Goal: Transaction & Acquisition: Register for event/course

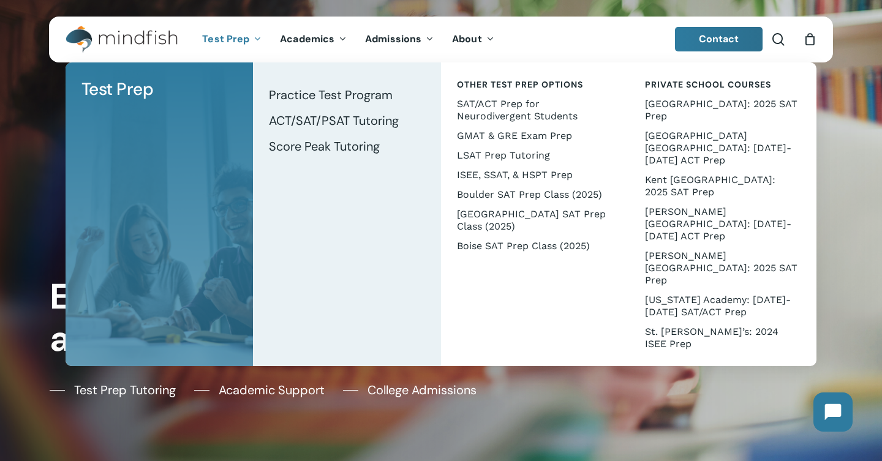
click at [240, 37] on span "Test Prep" at bounding box center [225, 38] width 47 height 13
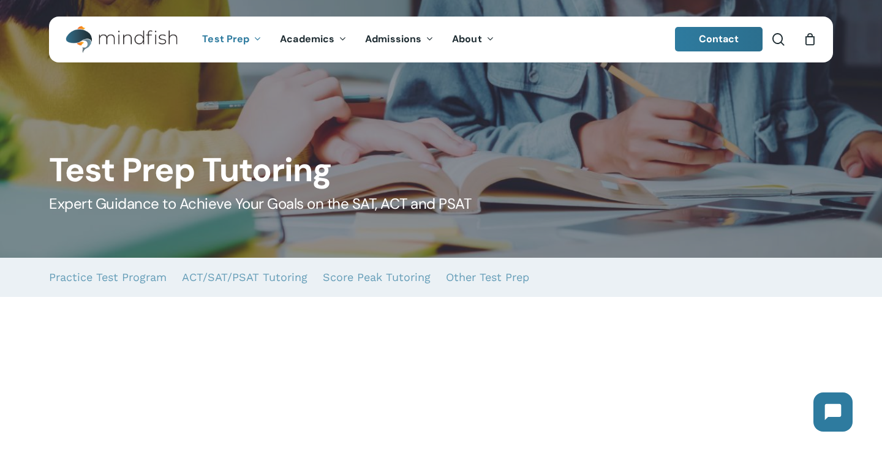
click at [240, 37] on span "Test Prep" at bounding box center [225, 38] width 47 height 13
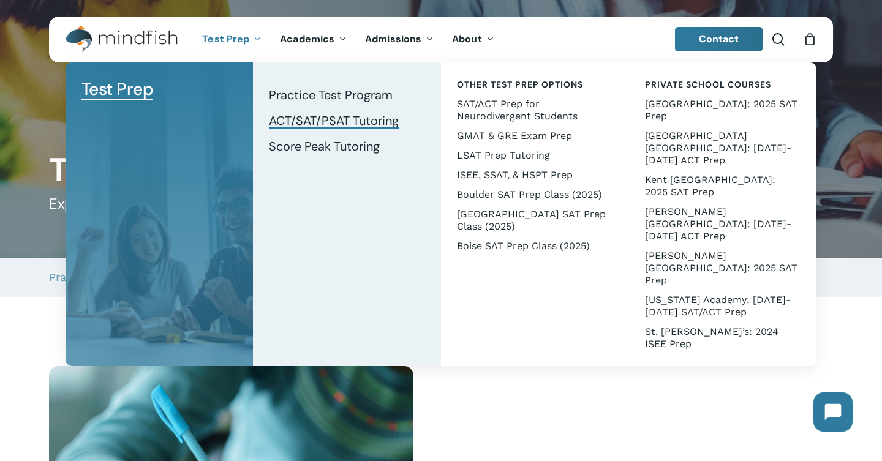
click at [326, 118] on span "ACT/SAT/PSAT Tutoring" at bounding box center [334, 121] width 130 height 16
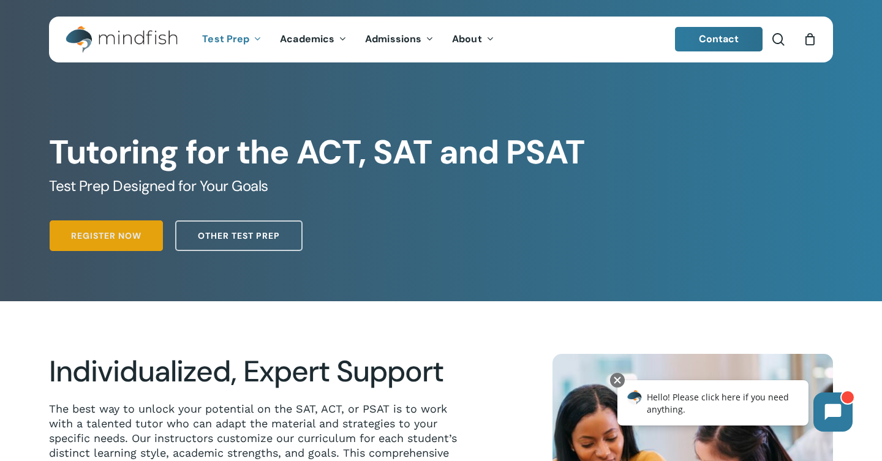
click at [138, 235] on span "Register Now" at bounding box center [106, 236] width 70 height 12
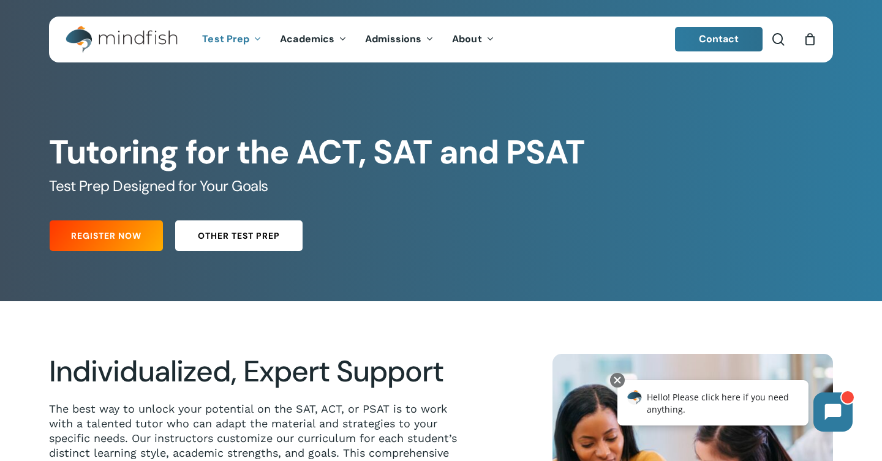
click at [243, 231] on span "Other Test Prep" at bounding box center [239, 236] width 82 height 12
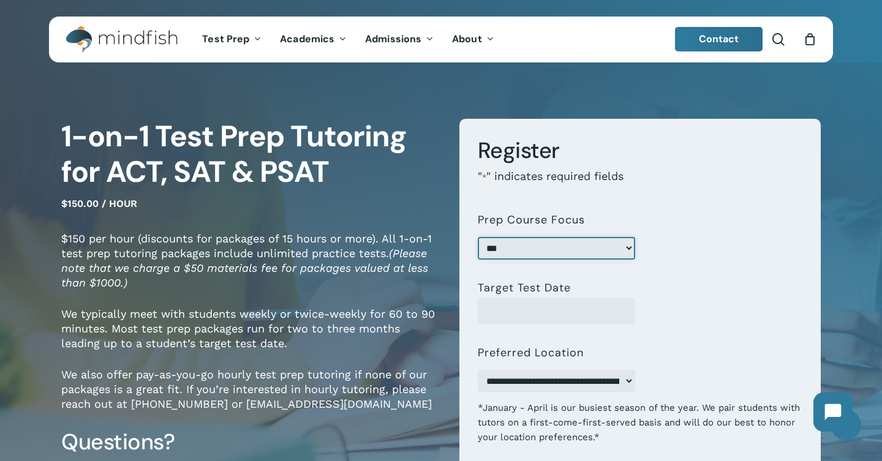
select select "***"
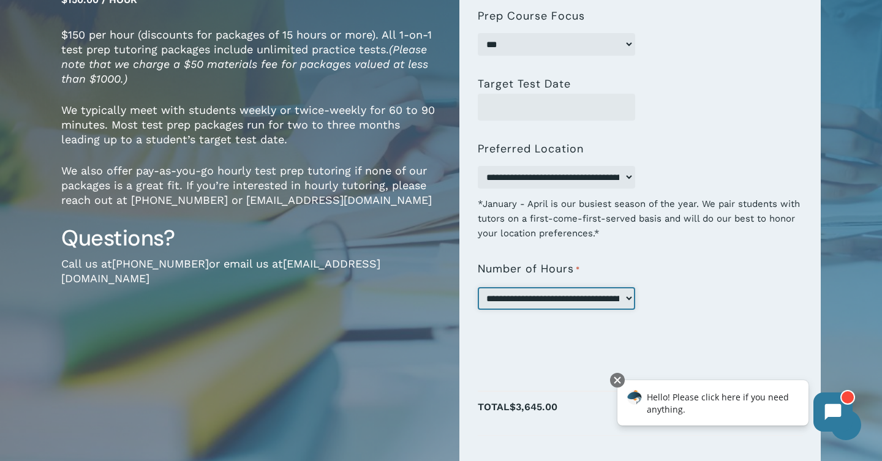
scroll to position [194, 0]
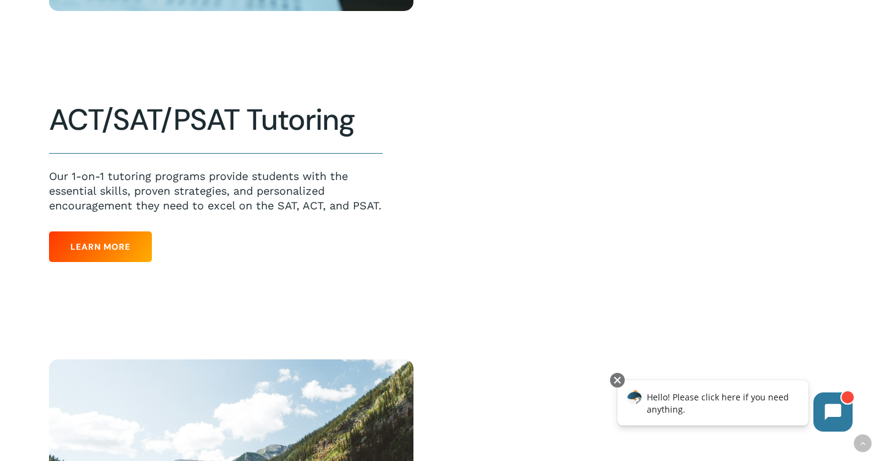
scroll to position [604, 0]
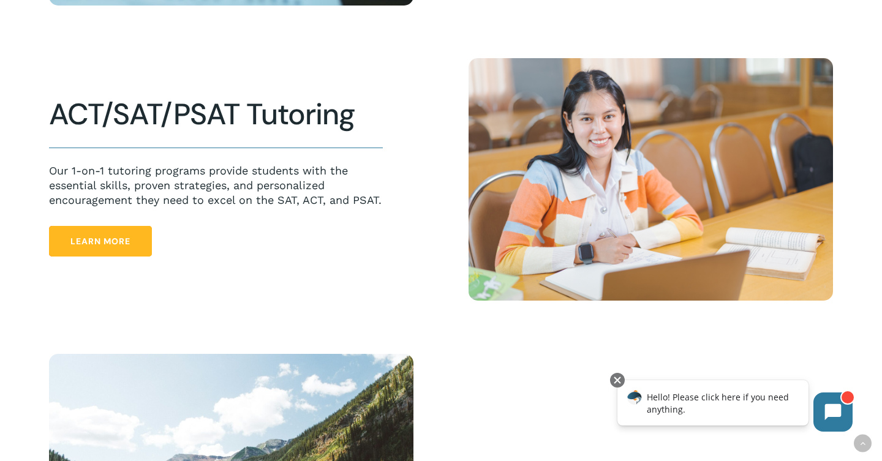
click at [120, 244] on span "Learn More" at bounding box center [100, 241] width 60 height 12
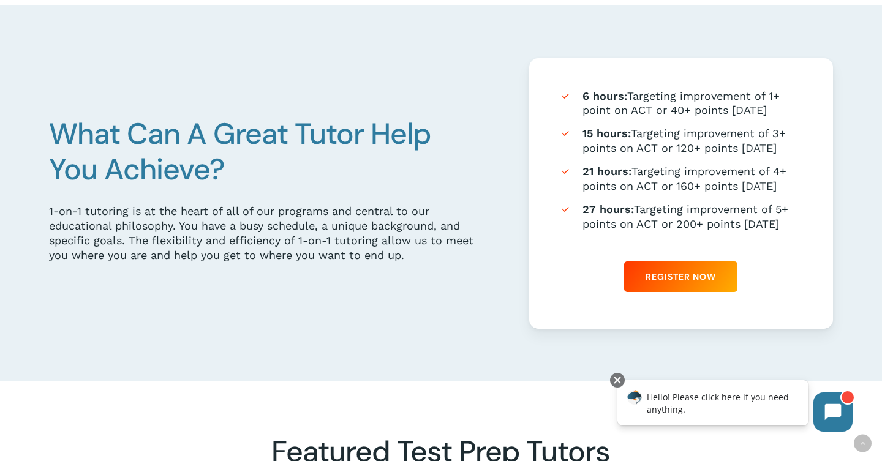
scroll to position [682, 0]
click at [679, 277] on span "Register Now" at bounding box center [681, 277] width 70 height 12
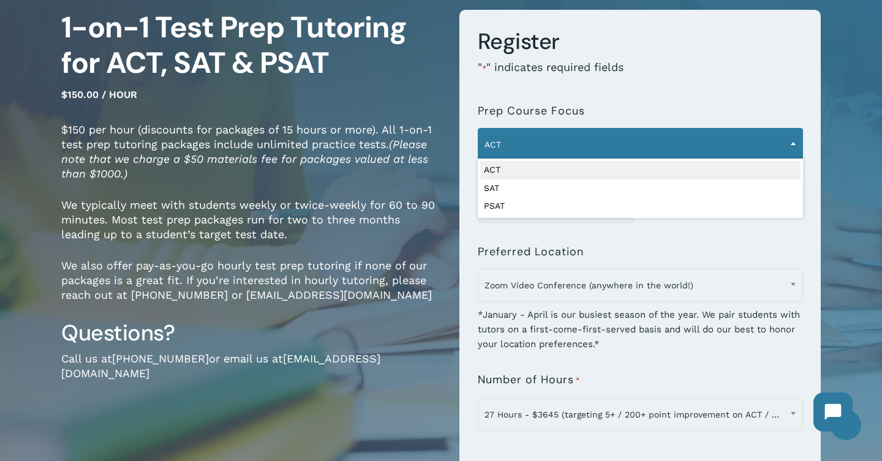
click at [641, 143] on span "ACT" at bounding box center [640, 145] width 324 height 26
select select "***"
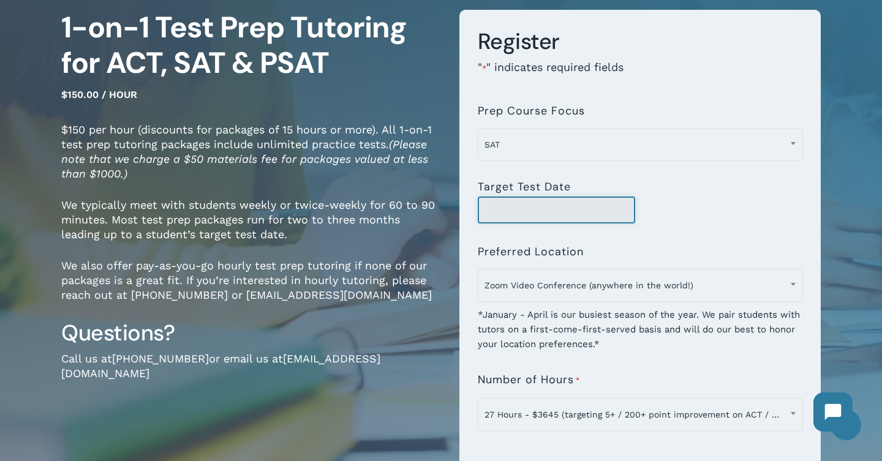
click at [605, 206] on input "Target Test Date" at bounding box center [557, 210] width 158 height 27
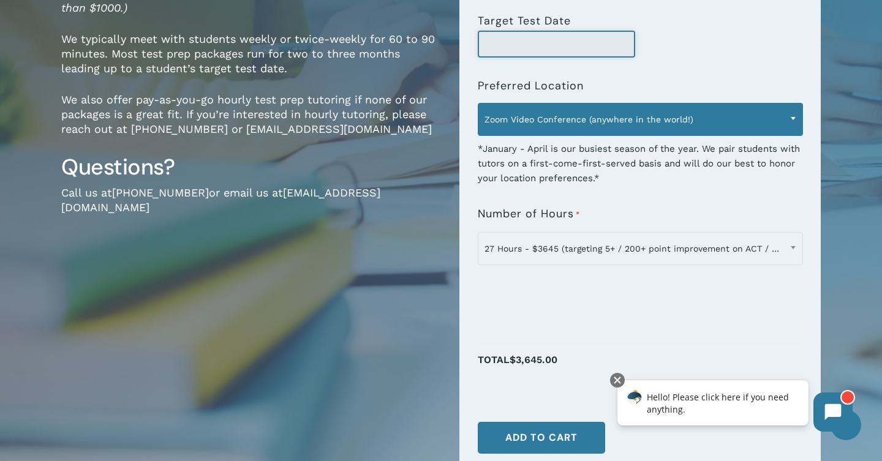
scroll to position [277, 0]
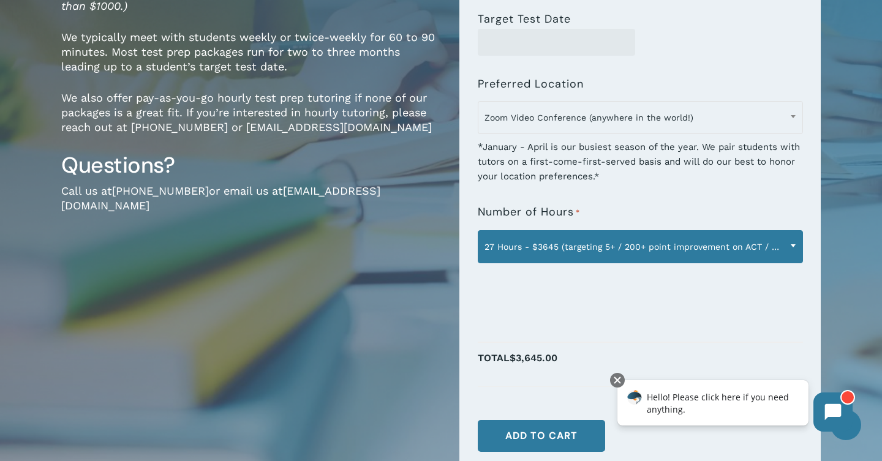
click at [788, 251] on span at bounding box center [793, 245] width 18 height 31
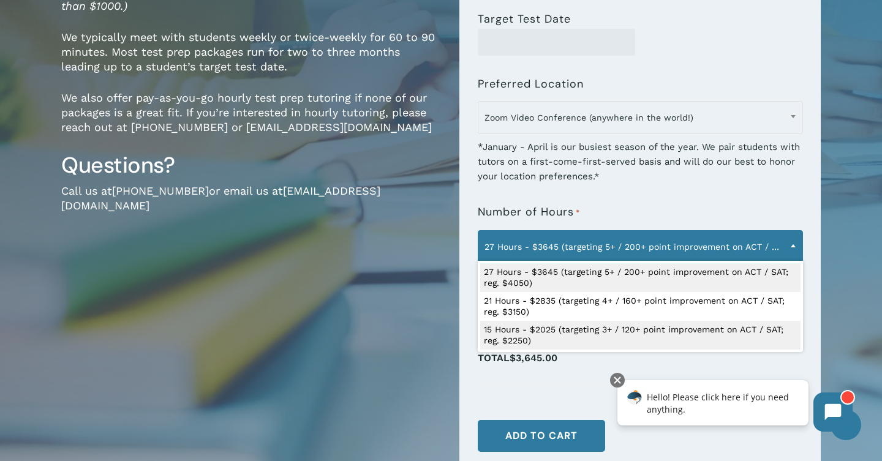
select select "**********"
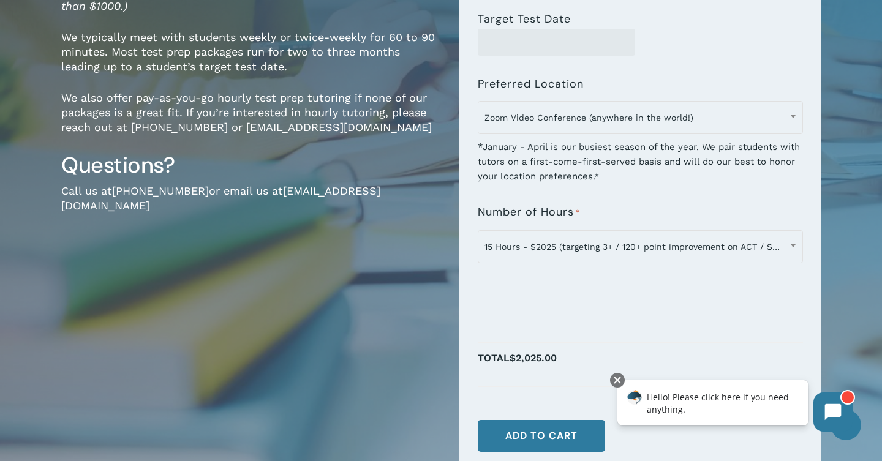
scroll to position [340, 0]
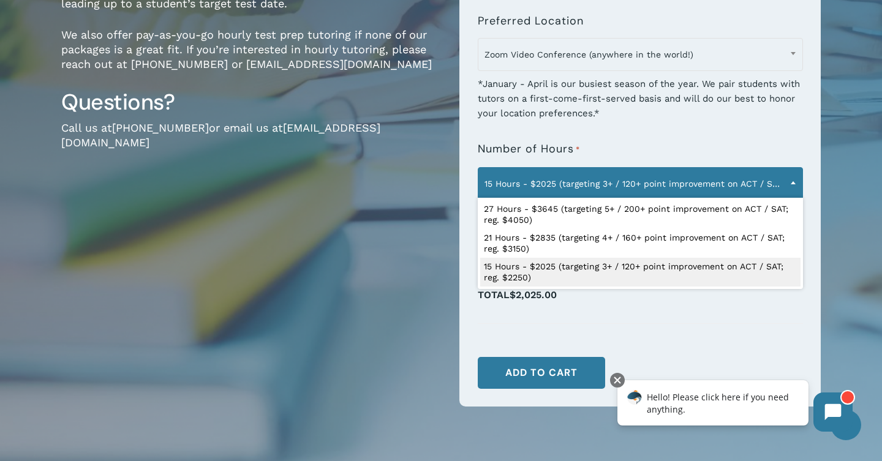
click at [789, 186] on span at bounding box center [793, 182] width 18 height 31
click at [749, 315] on p "Total $2,025.00" at bounding box center [640, 301] width 325 height 31
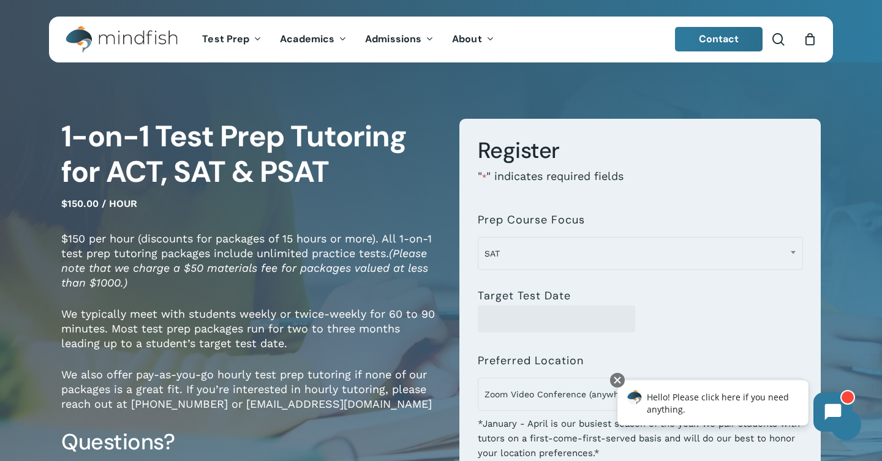
scroll to position [0, 0]
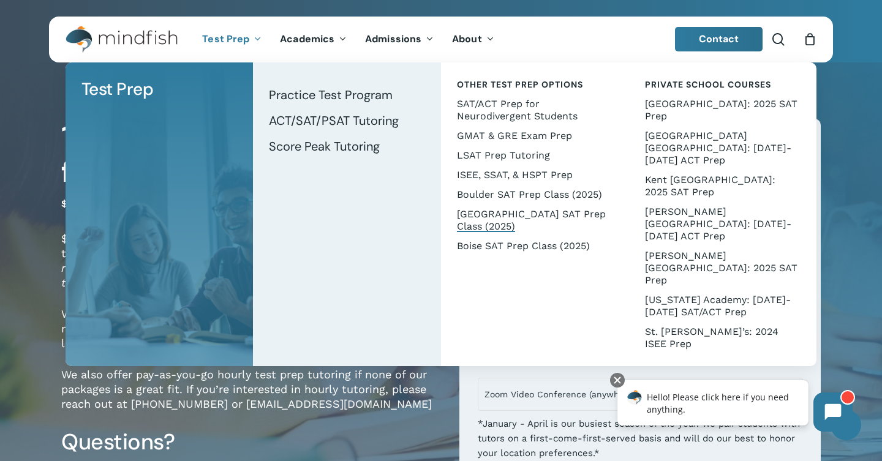
click at [537, 218] on span "[GEOGRAPHIC_DATA] SAT Prep Class (2025)" at bounding box center [531, 220] width 149 height 24
